Goal: Task Accomplishment & Management: Use online tool/utility

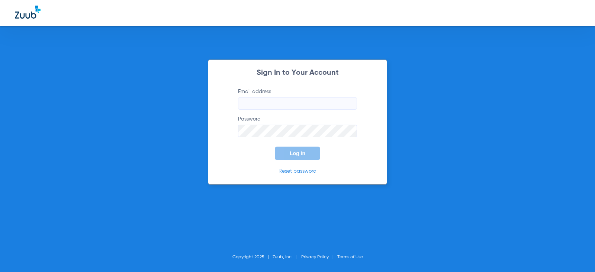
click at [270, 105] on input "Email address" at bounding box center [297, 103] width 119 height 13
drag, startPoint x: 349, startPoint y: 104, endPoint x: 221, endPoint y: 96, distance: 128.3
click at [221, 96] on div "Sign In to Your Account Email address denisseguijosa96@mydentalmail.com Passwor…" at bounding box center [297, 122] width 179 height 125
type input "denisseguijosa96@mydentalmail.com"
click at [275, 147] on button "Log In" at bounding box center [297, 153] width 45 height 13
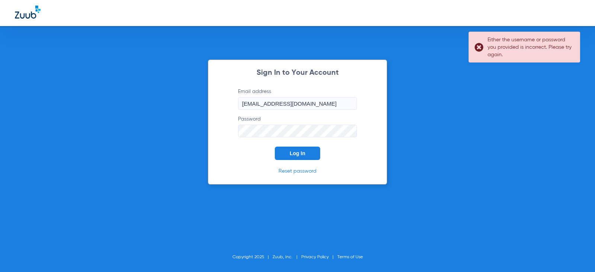
click at [178, 118] on div "Sign In to Your Account Email address denisseguijosa96@mydentalmail.com Passwor…" at bounding box center [297, 136] width 595 height 272
click at [275, 147] on button "Log In" at bounding box center [297, 153] width 45 height 13
click at [144, 131] on div "Sign In to Your Account Email address denisseguijosa96@mydentalmail.com Passwor…" at bounding box center [297, 136] width 595 height 272
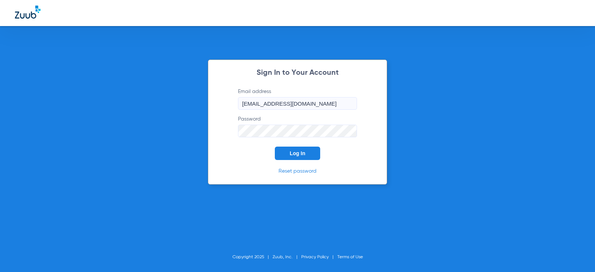
click at [275, 147] on button "Log In" at bounding box center [297, 153] width 45 height 13
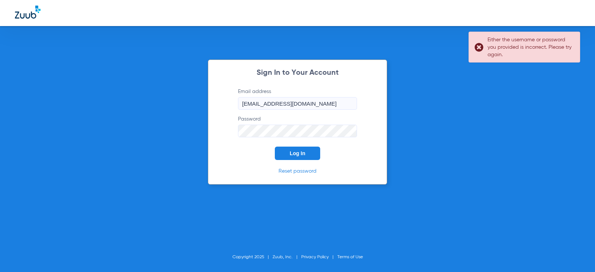
click at [266, 103] on input "denisseguijosa96@mydentalmail.com" at bounding box center [297, 103] width 119 height 13
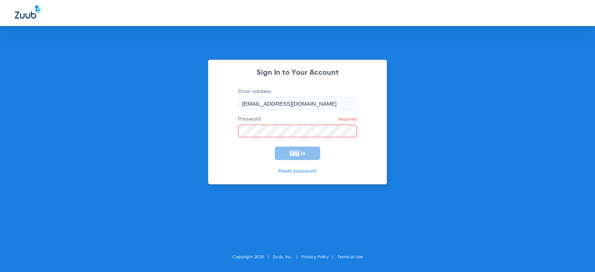
click at [298, 136] on form "Email address denisseguijosa96@mydentalmail.com Password Required Log In" at bounding box center [297, 124] width 141 height 72
click at [275, 147] on button "Log In" at bounding box center [297, 153] width 45 height 13
